Goal: Find specific page/section: Find specific page/section

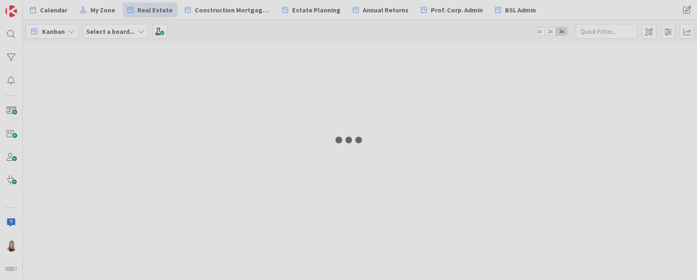
type input "[PERSON_NAME]"
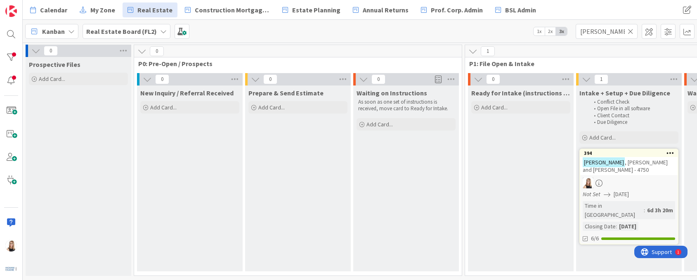
click at [623, 173] on div "Kyler , Quinton and Stephanie - Sale - 4750" at bounding box center [628, 166] width 97 height 18
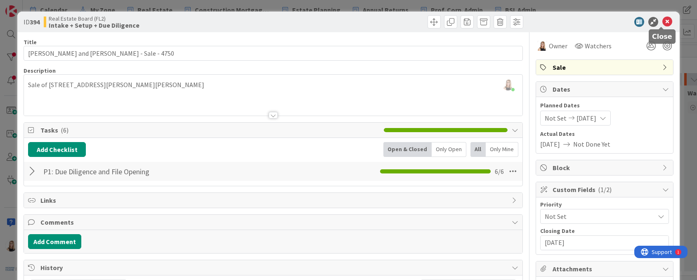
click at [662, 24] on icon at bounding box center [667, 22] width 10 height 10
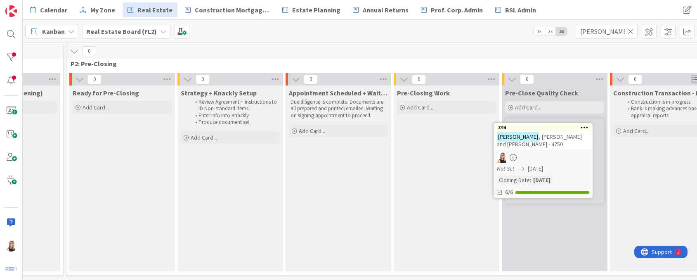
scroll to position [0, 838]
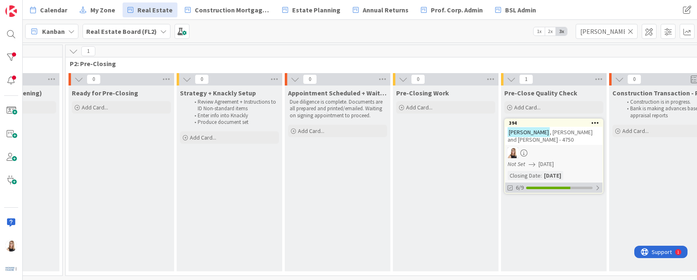
click at [533, 189] on div "6/9" at bounding box center [553, 187] width 97 height 10
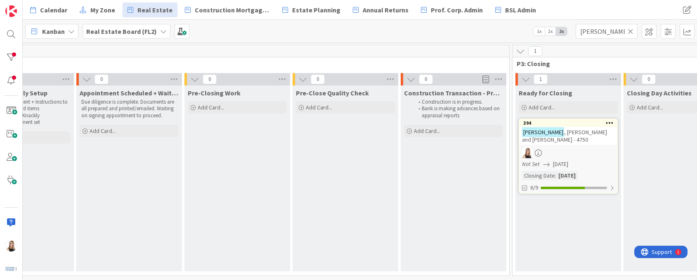
scroll to position [0, 1048]
click at [573, 188] on div at bounding box center [574, 187] width 64 height 2
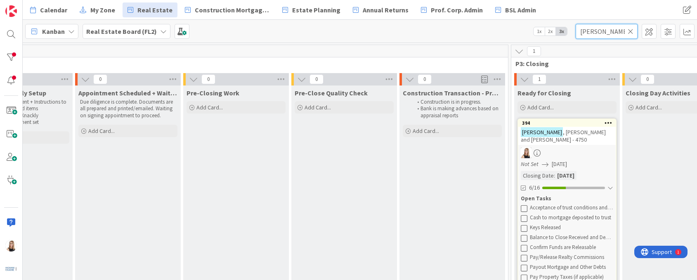
click at [634, 33] on input "Kyler" at bounding box center [606, 31] width 62 height 15
click at [630, 33] on icon at bounding box center [630, 31] width 6 height 7
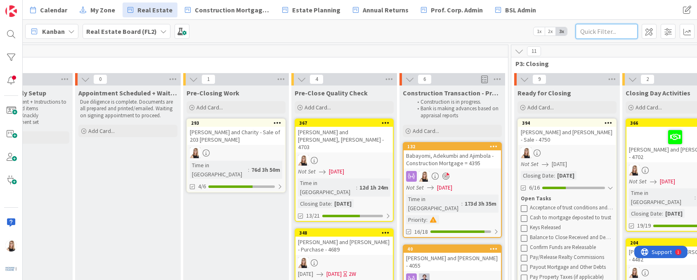
click at [612, 33] on input "text" at bounding box center [606, 31] width 62 height 15
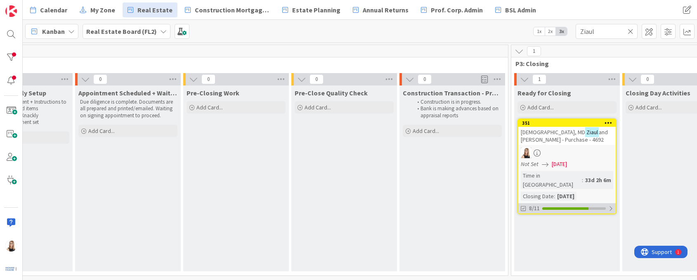
click at [556, 207] on div at bounding box center [565, 208] width 46 height 2
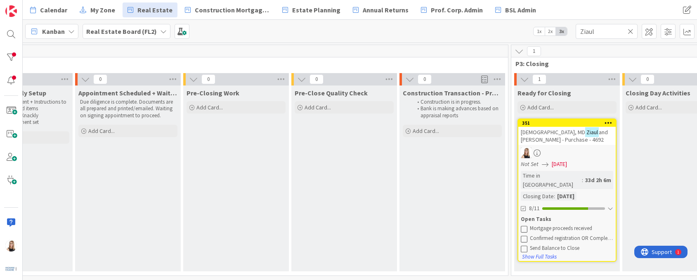
click at [522, 225] on icon at bounding box center [524, 228] width 7 height 7
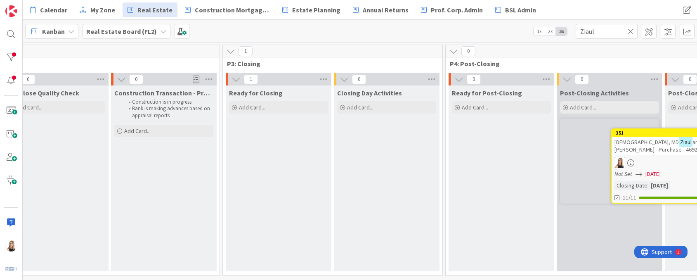
scroll to position [0, 1371]
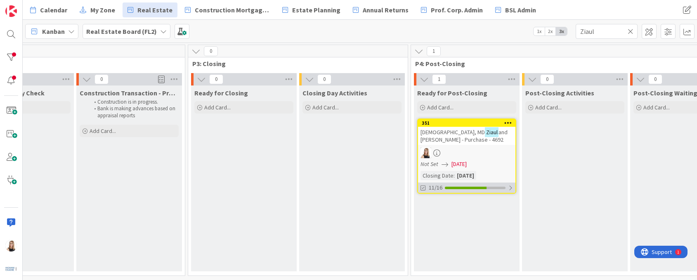
click at [472, 188] on div at bounding box center [466, 187] width 42 height 2
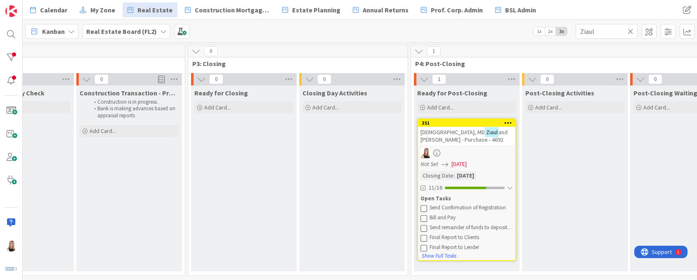
click at [424, 208] on icon at bounding box center [423, 208] width 7 height 7
click at [424, 209] on icon at bounding box center [423, 208] width 7 height 7
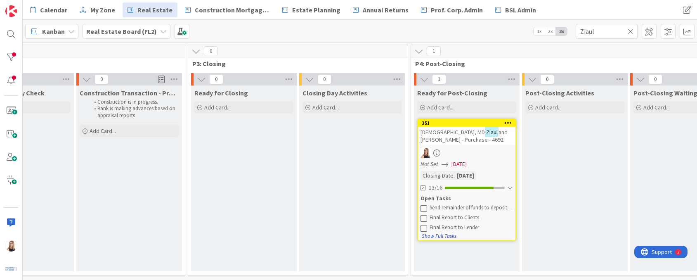
click at [424, 228] on icon at bounding box center [423, 227] width 7 height 7
click at [424, 207] on icon at bounding box center [423, 208] width 7 height 7
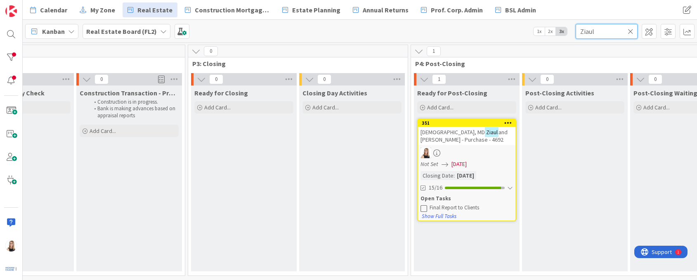
click at [599, 33] on input "Ziaul" at bounding box center [606, 31] width 62 height 15
drag, startPoint x: 601, startPoint y: 32, endPoint x: 506, endPoint y: 21, distance: 95.5
click at [506, 21] on div "Kanban Real Estate Board (FL2) 1x 2x 3x Ziaul" at bounding box center [360, 31] width 674 height 23
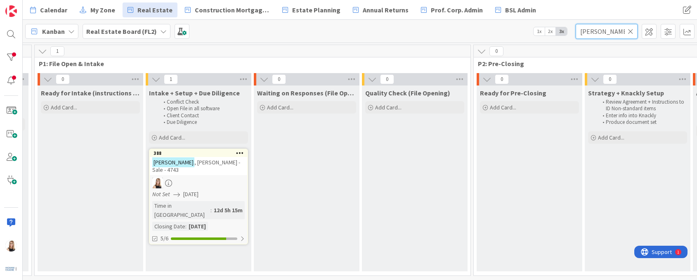
scroll to position [0, 292]
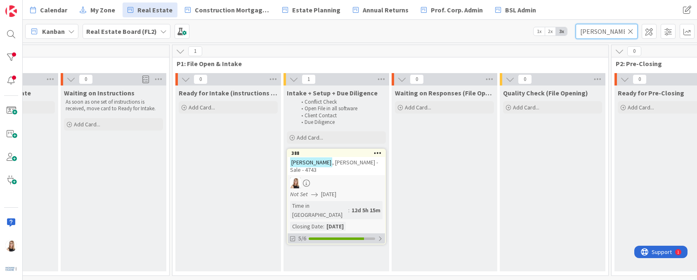
type input "Schembri"
click at [333, 237] on div at bounding box center [336, 238] width 55 height 2
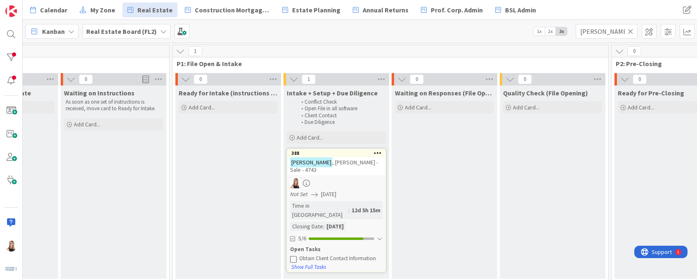
click at [292, 255] on icon at bounding box center [293, 258] width 7 height 7
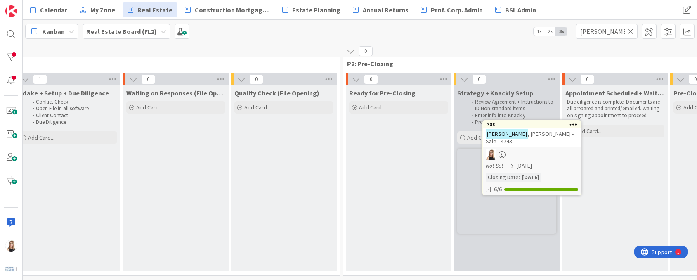
scroll to position [0, 588]
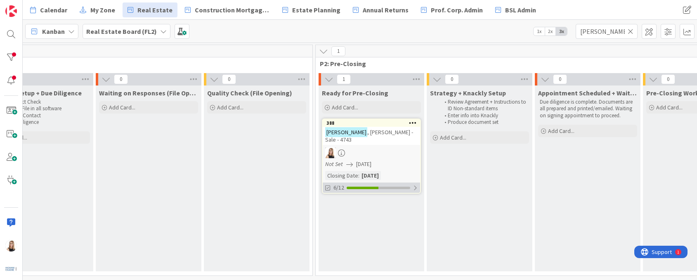
click at [386, 190] on div "6/12" at bounding box center [371, 187] width 97 height 10
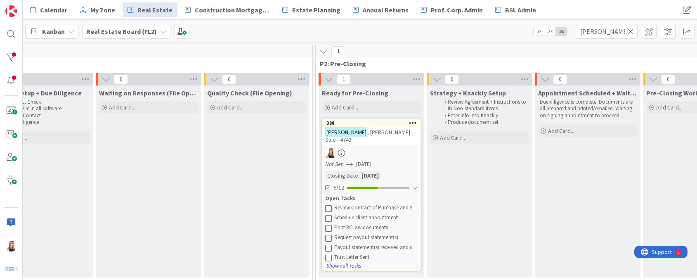
click at [332, 209] on button at bounding box center [328, 207] width 7 height 7
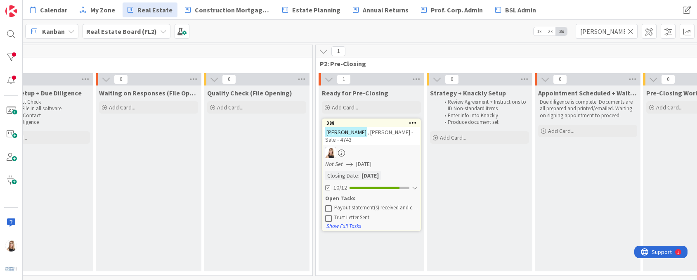
click at [332, 209] on button at bounding box center [328, 207] width 7 height 7
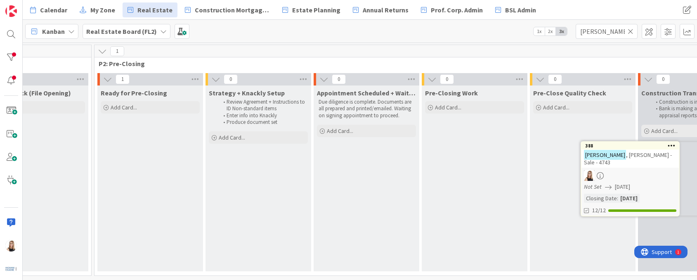
scroll to position [0, 841]
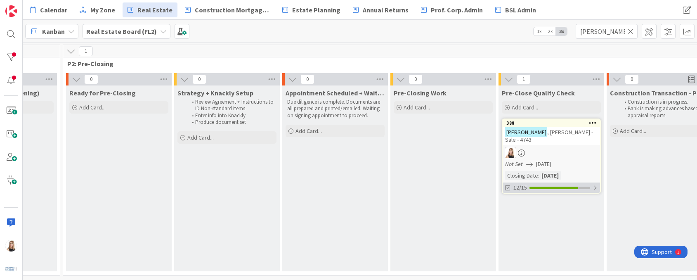
click at [546, 188] on div at bounding box center [553, 187] width 49 height 2
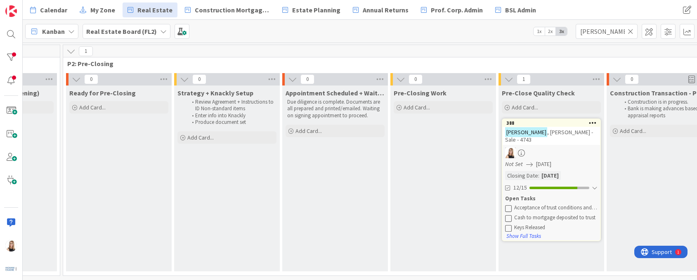
click at [632, 32] on icon at bounding box center [630, 31] width 6 height 7
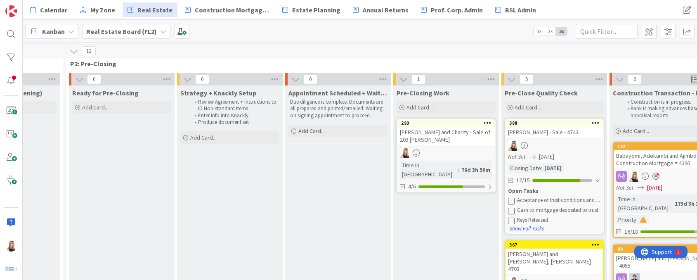
scroll to position [0, 837]
click at [472, 181] on div "4/6" at bounding box center [446, 186] width 97 height 10
drag, startPoint x: 403, startPoint y: 198, endPoint x: 403, endPoint y: 203, distance: 5.4
click at [403, 203] on icon at bounding box center [403, 206] width 7 height 7
click at [404, 203] on icon at bounding box center [403, 206] width 7 height 7
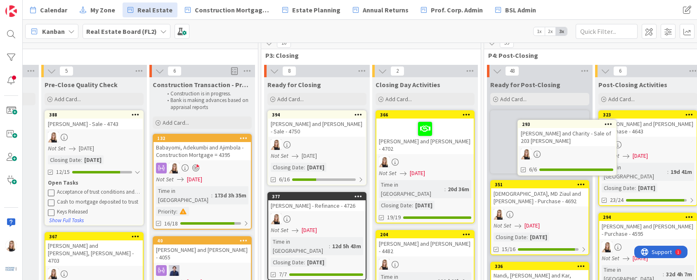
scroll to position [0, 1299]
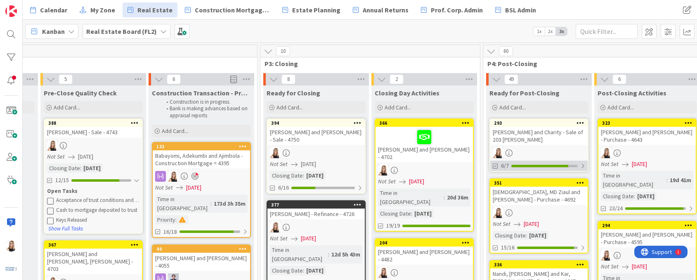
click at [521, 168] on div "6/7" at bounding box center [538, 165] width 97 height 10
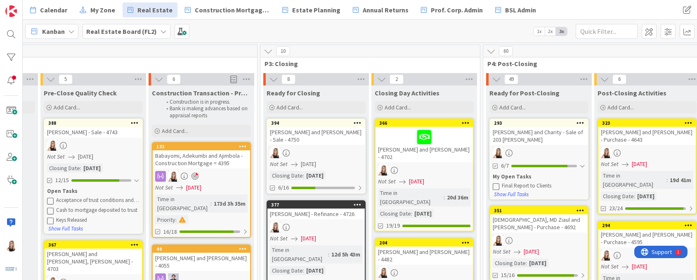
click at [498, 184] on icon at bounding box center [496, 186] width 7 height 7
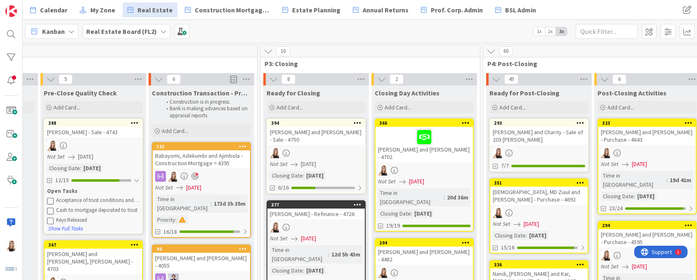
click at [540, 141] on div "Welsh, Barry and Charity - Sale of 203 Egbert" at bounding box center [538, 136] width 97 height 18
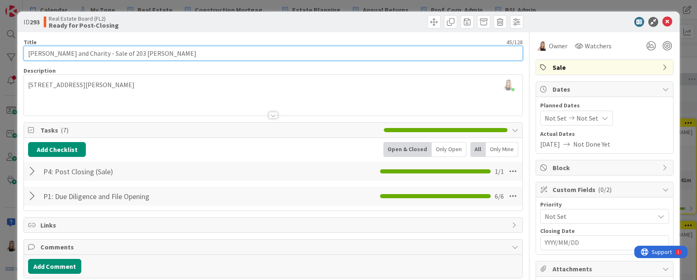
click at [218, 49] on input "Welsh, Barry and Charity - Sale of 203 Egbert" at bounding box center [273, 53] width 499 height 15
type input "Welsh, Barry and Charity - Sale of 203 Egbert - 4593"
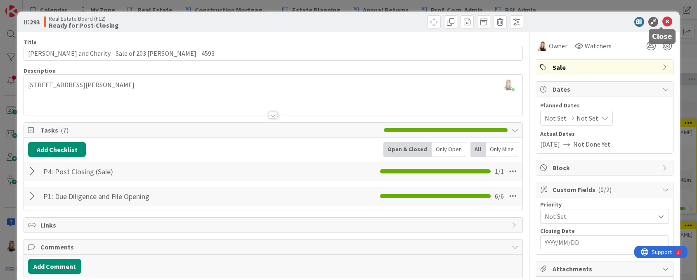
click at [662, 19] on icon at bounding box center [667, 22] width 10 height 10
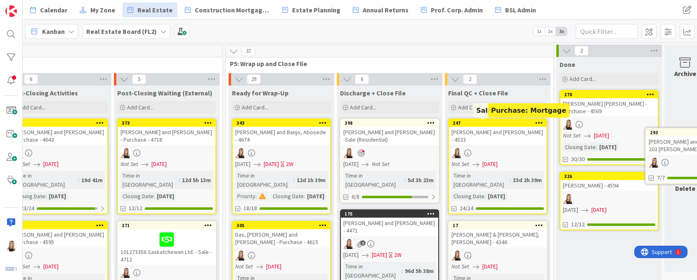
scroll to position [0, 1904]
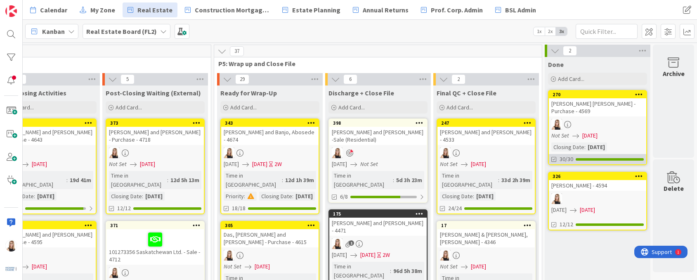
click at [606, 158] on div at bounding box center [609, 159] width 68 height 2
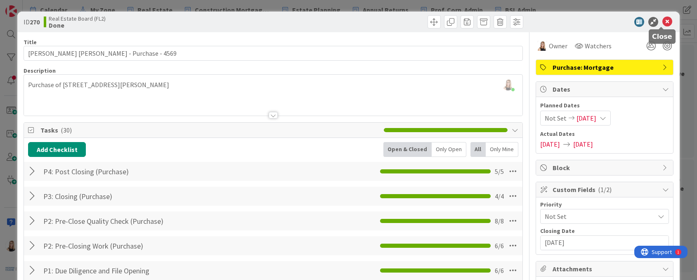
click at [662, 23] on icon at bounding box center [667, 22] width 10 height 10
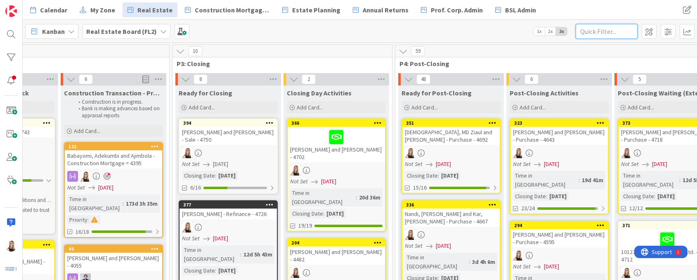
click at [594, 29] on input "text" at bounding box center [606, 31] width 62 height 15
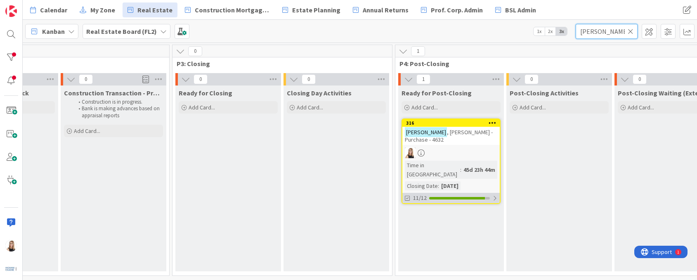
type input "Watts"
click at [455, 193] on div "11/12" at bounding box center [450, 198] width 97 height 10
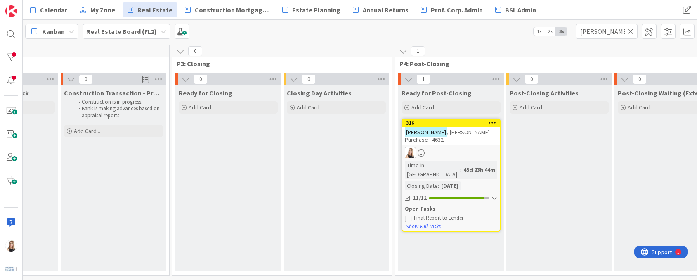
click at [406, 215] on icon at bounding box center [408, 218] width 7 height 7
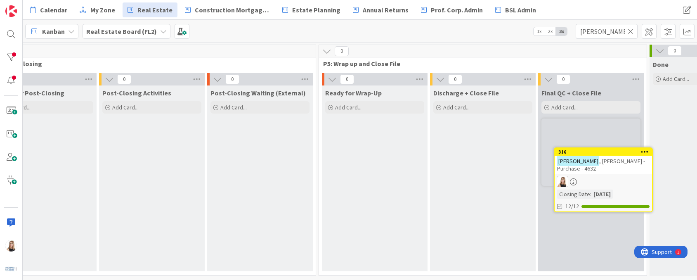
scroll to position [0, 1798]
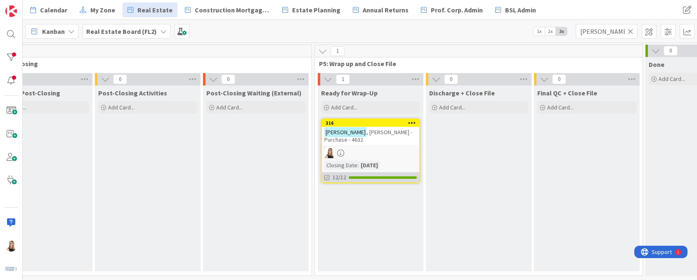
click at [381, 172] on div "12/12" at bounding box center [370, 177] width 97 height 10
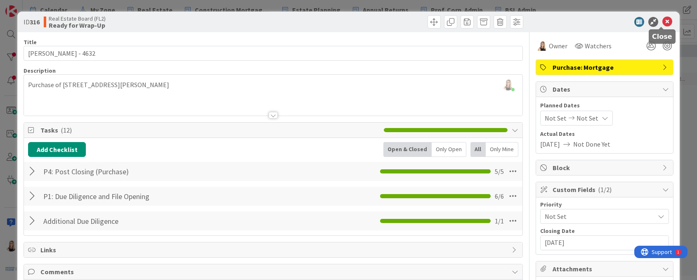
click at [662, 21] on icon at bounding box center [667, 22] width 10 height 10
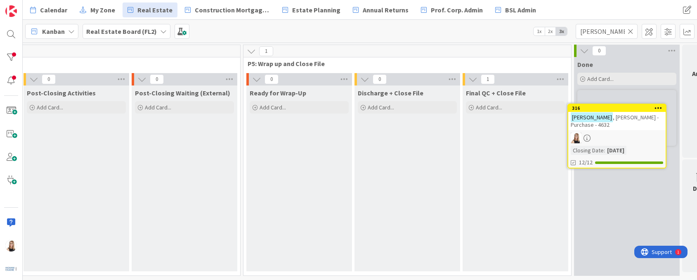
scroll to position [0, 1904]
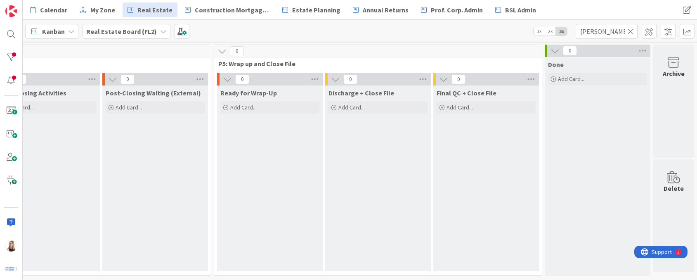
click at [632, 32] on icon at bounding box center [630, 31] width 6 height 7
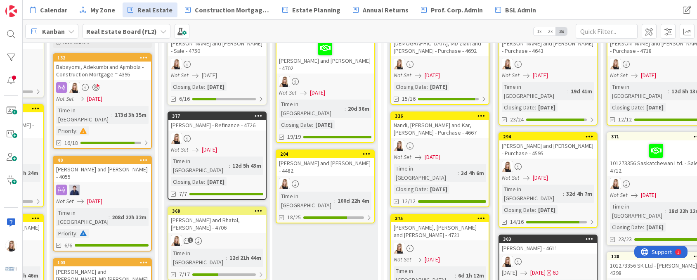
scroll to position [131, 1398]
